Goal: Communication & Community: Connect with others

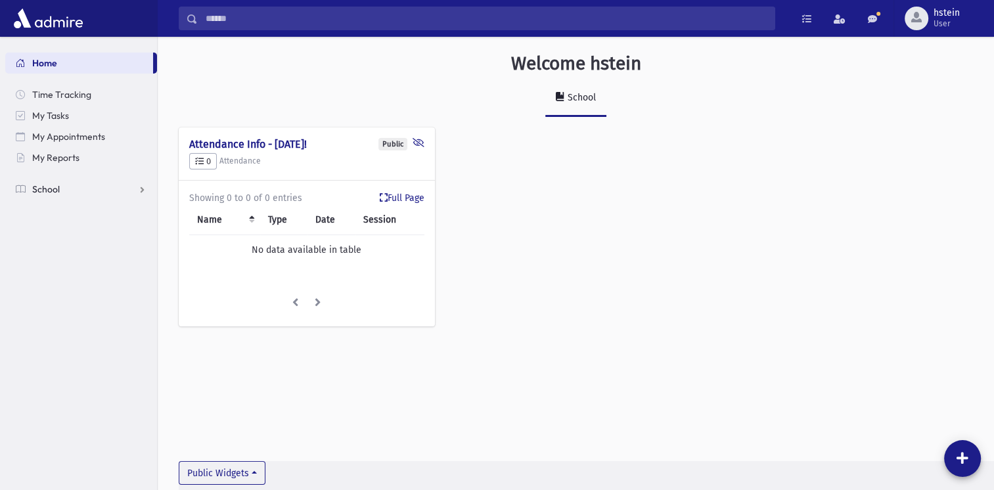
click at [105, 193] on link "School" at bounding box center [81, 189] width 152 height 21
click at [97, 208] on link "Students" at bounding box center [81, 210] width 152 height 21
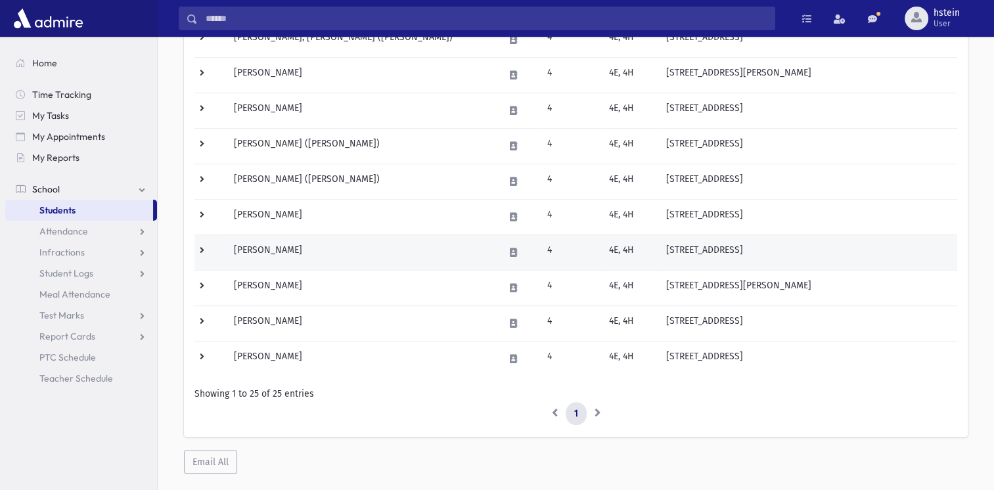
scroll to position [764, 0]
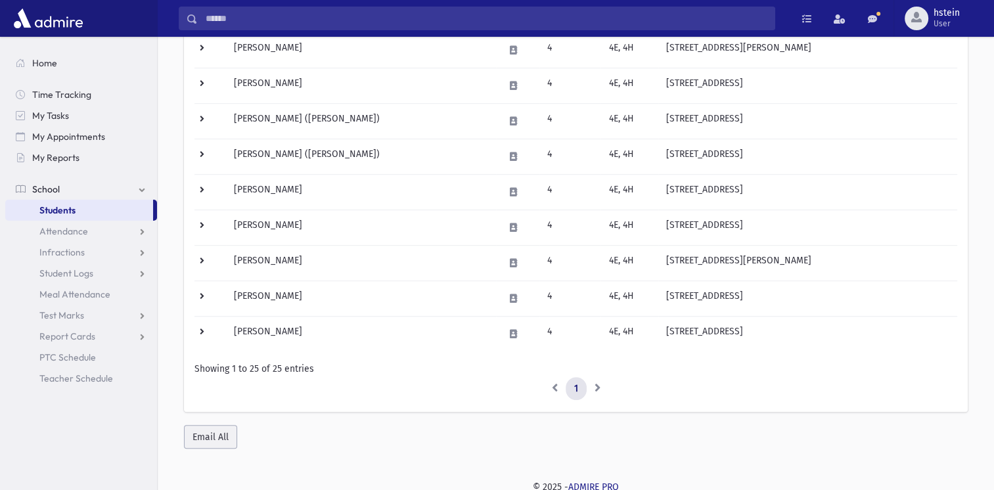
click at [222, 430] on button "Email All" at bounding box center [210, 437] width 53 height 24
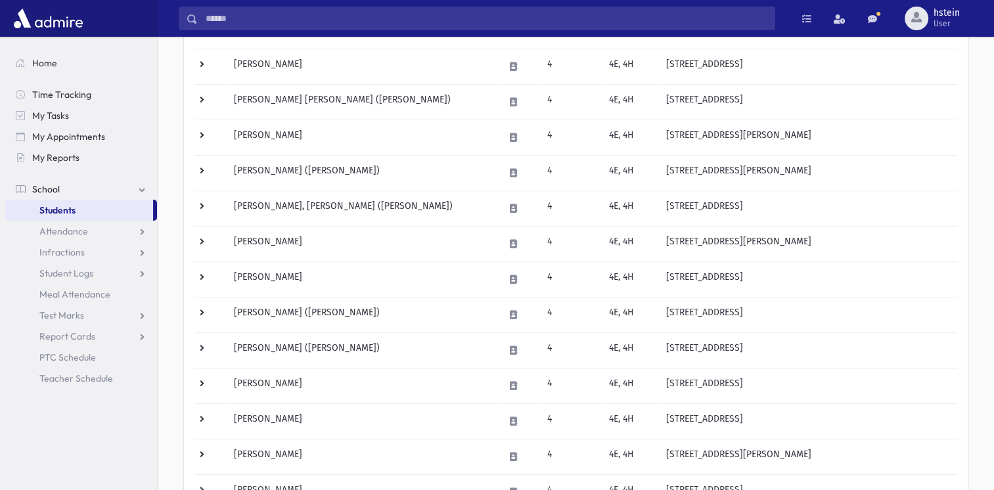
scroll to position [544, 0]
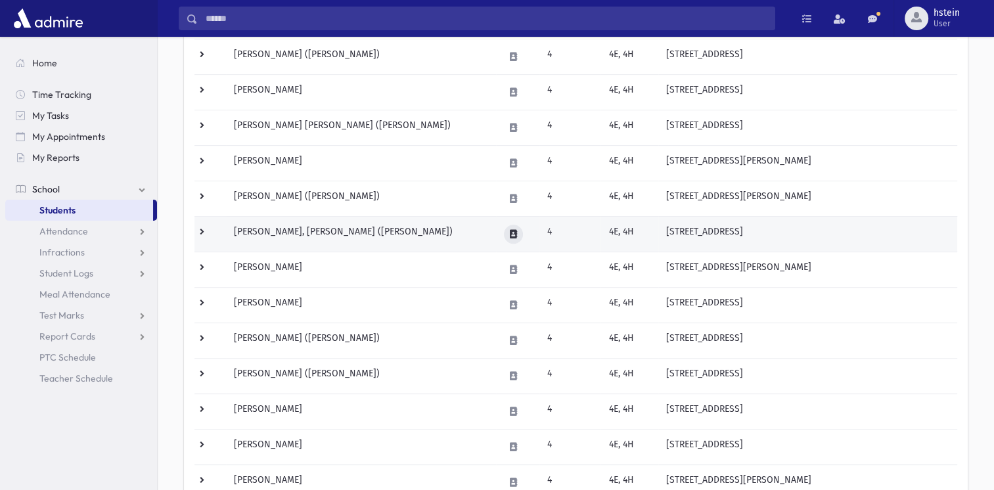
click at [510, 230] on icon at bounding box center [513, 234] width 7 height 9
click at [555, 228] on icon "button" at bounding box center [555, 231] width 11 height 9
